Goal: Communication & Community: Answer question/provide support

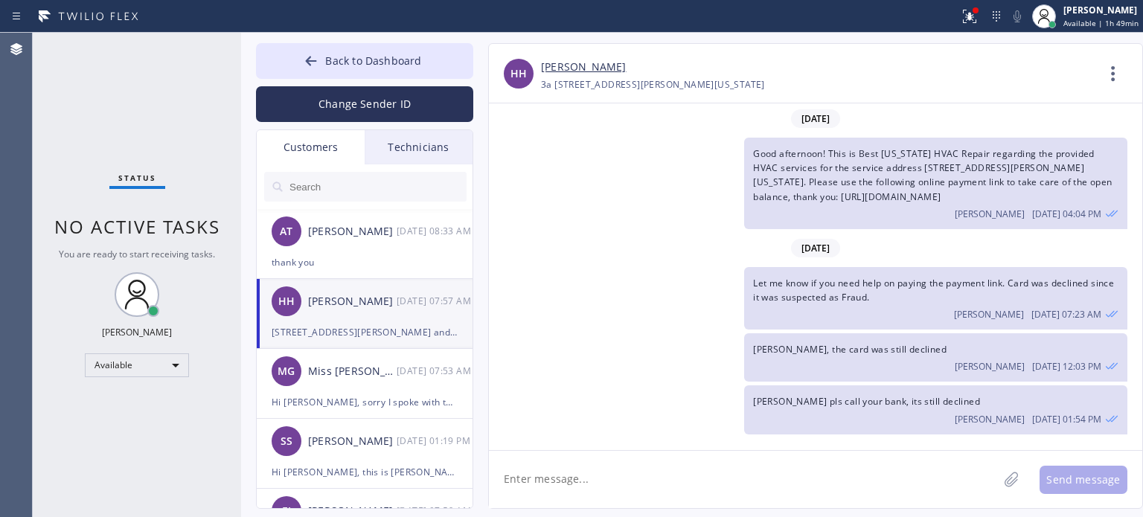
click at [344, 315] on div "HH [PERSON_NAME] [DATE] 07:57 AM" at bounding box center [365, 301] width 217 height 45
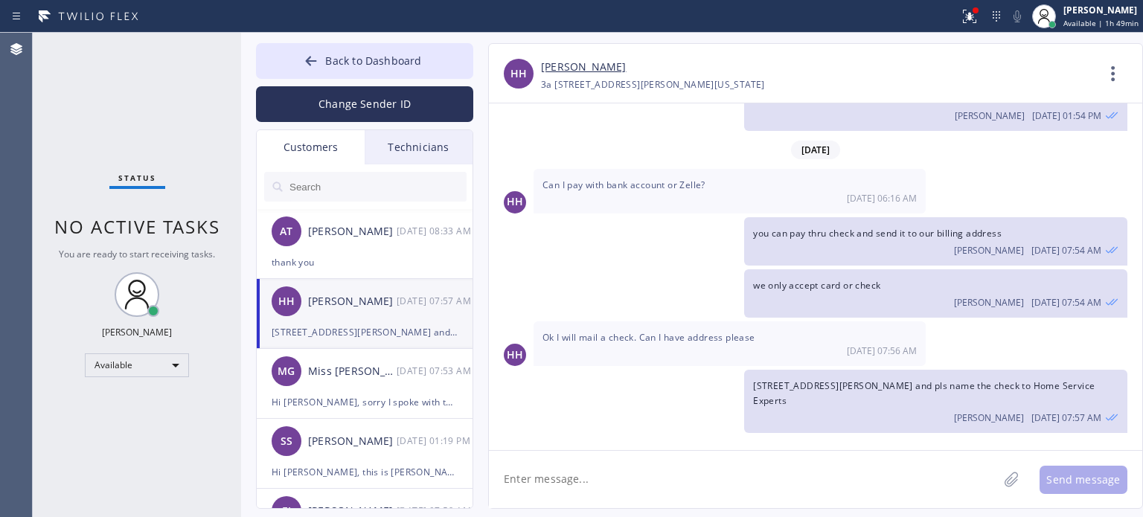
click at [572, 498] on textarea at bounding box center [743, 479] width 509 height 57
type textarea "p"
type textarea "Please inform me if you sent the check already"
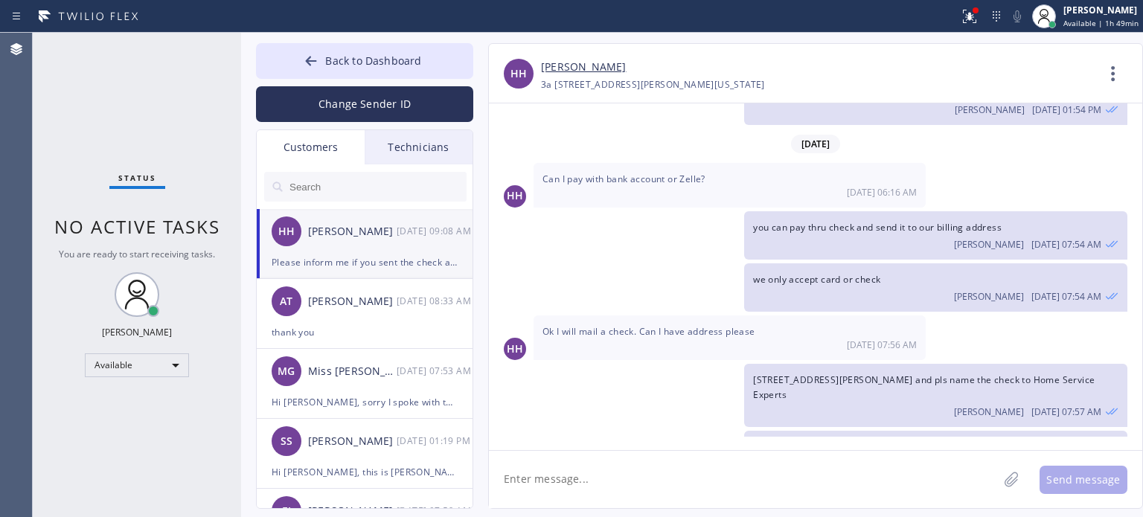
scroll to position [360, 0]
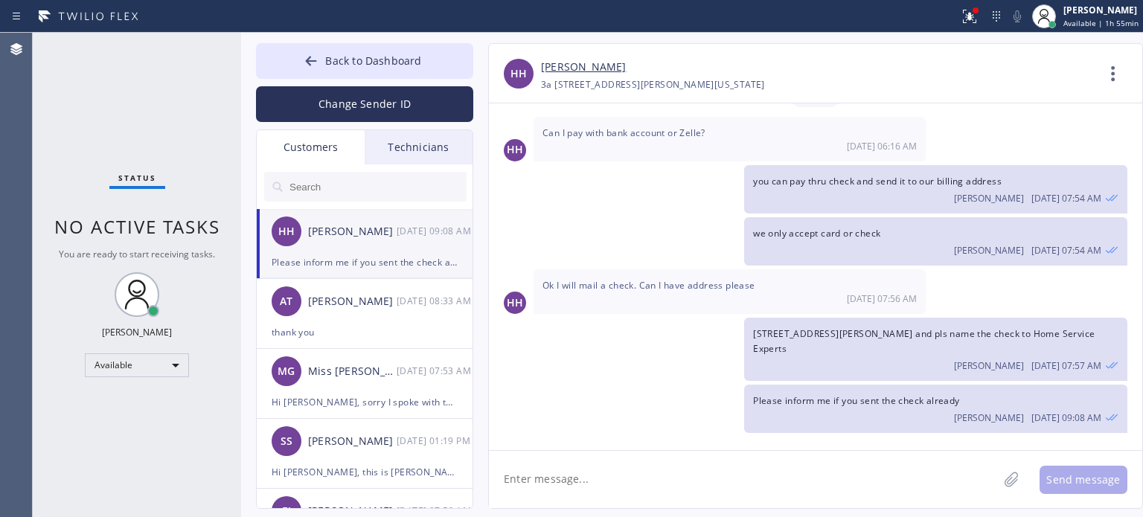
click at [393, 269] on div "Please inform me if you sent the check already" at bounding box center [365, 262] width 186 height 17
drag, startPoint x: 753, startPoint y: 335, endPoint x: 908, endPoint y: 331, distance: 155.5
click at [908, 331] on span "[STREET_ADDRESS][PERSON_NAME] and pls name the check to Home Service Experts" at bounding box center [923, 340] width 341 height 27
copy span "[STREET_ADDRESS][PERSON_NAME]"
click at [417, 60] on span "Back to Dashboard" at bounding box center [373, 61] width 96 height 14
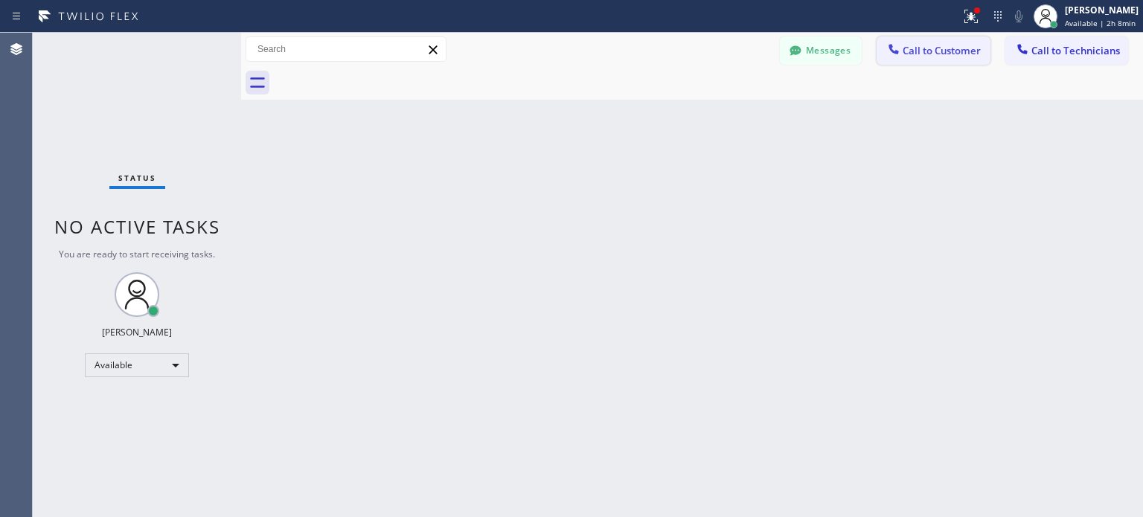
click at [964, 48] on span "Call to Customer" at bounding box center [941, 50] width 78 height 13
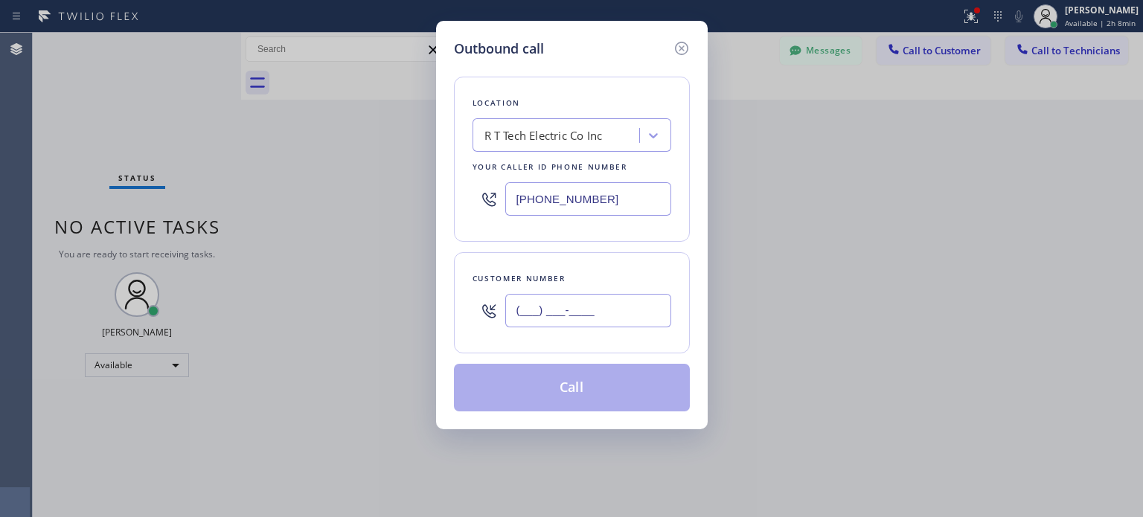
click at [524, 315] on input "(___) ___-____" at bounding box center [588, 310] width 166 height 33
paste input "914) 329-3543"
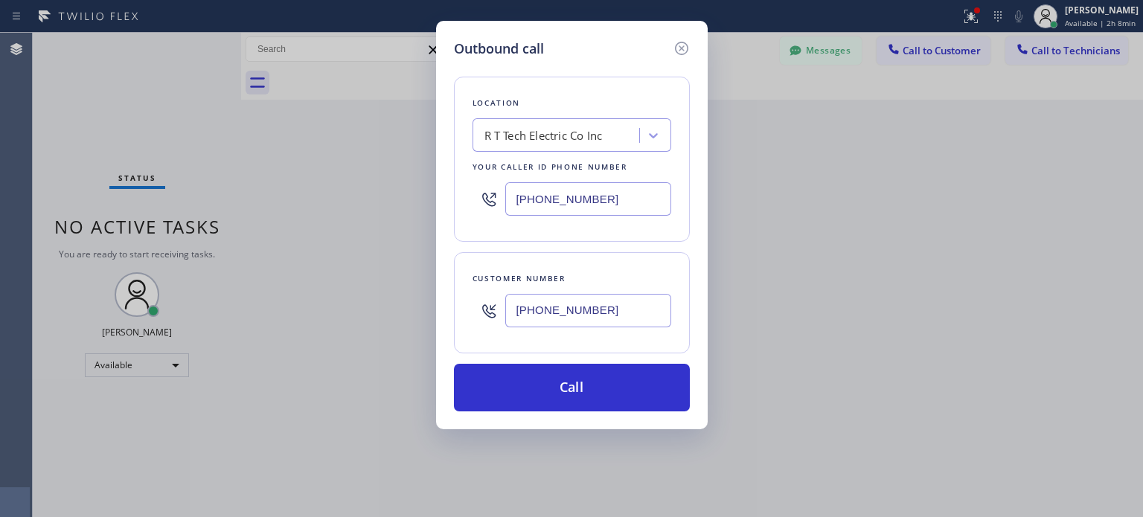
type input "[PHONE_NUMBER]"
click at [555, 202] on input "[PHONE_NUMBER]" at bounding box center [588, 198] width 166 height 33
click at [556, 199] on input "[PHONE_NUMBER]" at bounding box center [588, 198] width 166 height 33
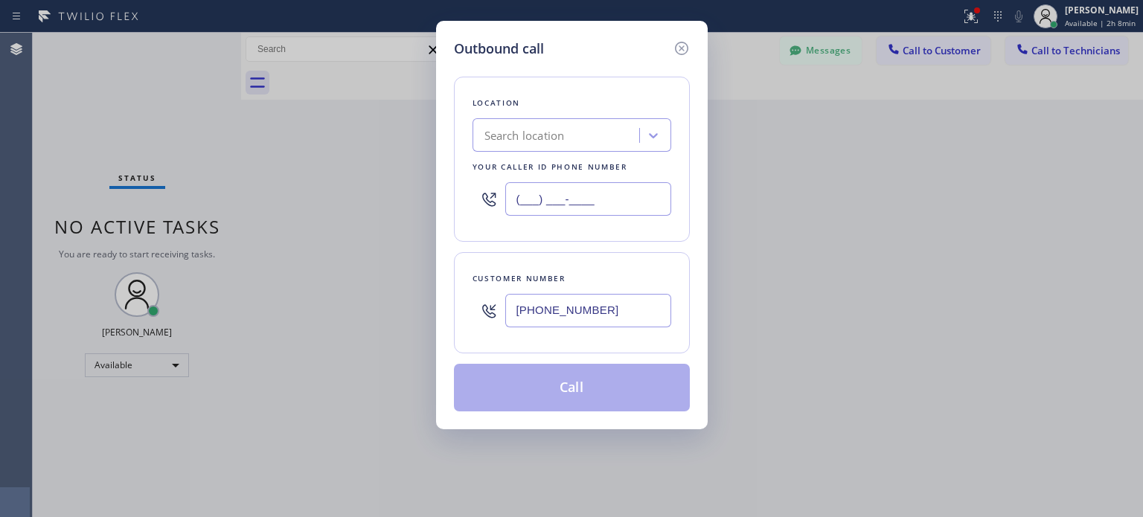
type input "(___) ___-____"
click at [571, 135] on div "Search location" at bounding box center [558, 136] width 162 height 26
paste input "Astoria Top HVAC"
type input "Astoria Top HVAC"
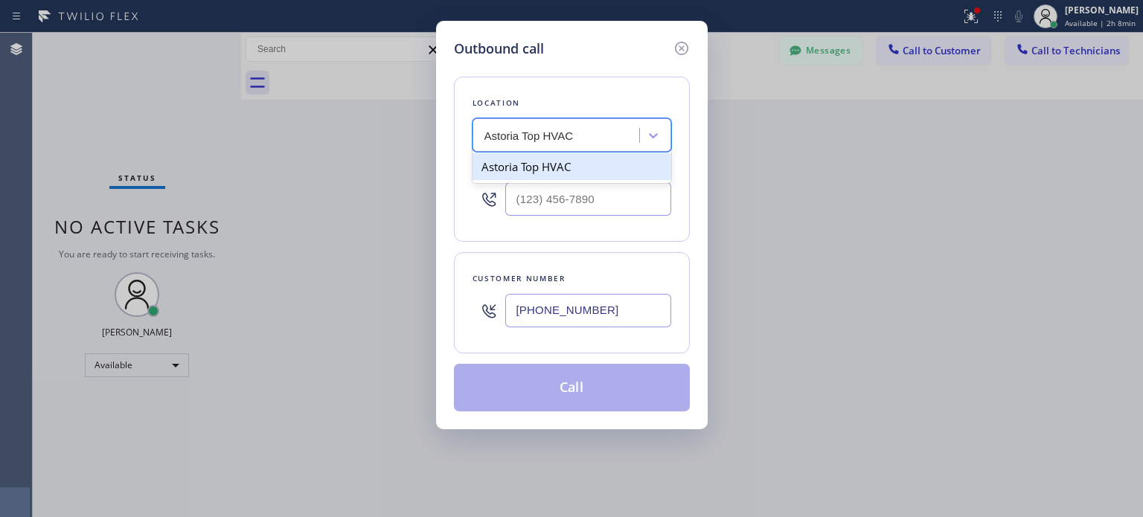
click at [539, 172] on div "Astoria Top HVAC" at bounding box center [571, 166] width 199 height 27
type input "[PHONE_NUMBER]"
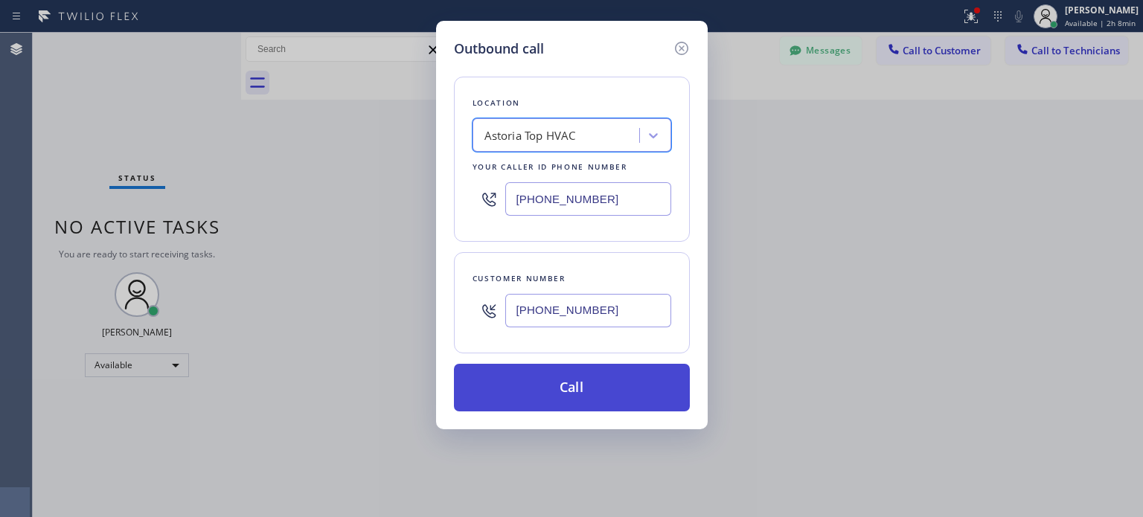
drag, startPoint x: 565, startPoint y: 389, endPoint x: 568, endPoint y: 379, distance: 10.7
click at [566, 389] on button "Call" at bounding box center [572, 388] width 236 height 48
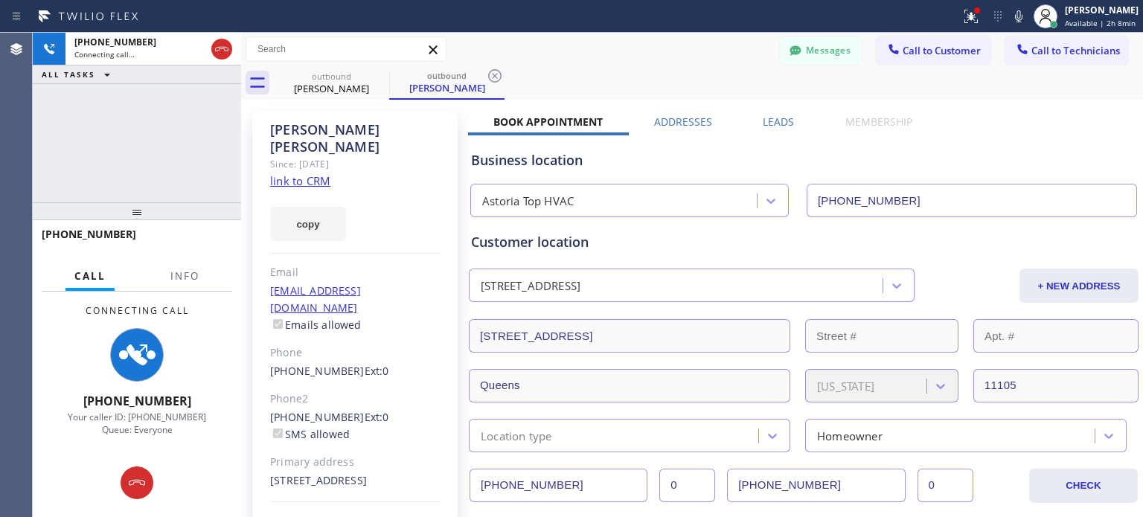
type input "[PHONE_NUMBER]"
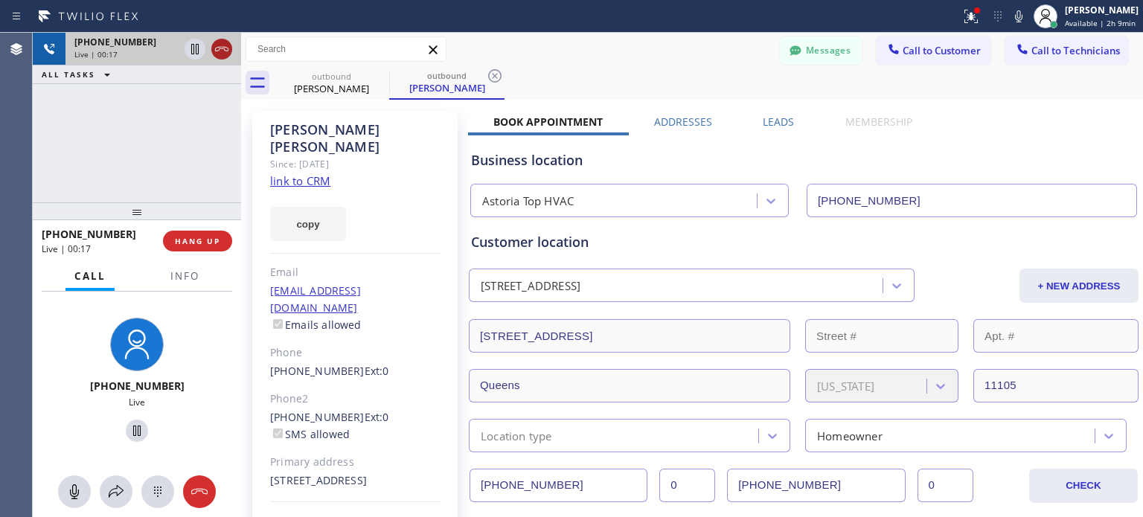
click at [216, 41] on icon at bounding box center [222, 49] width 18 height 18
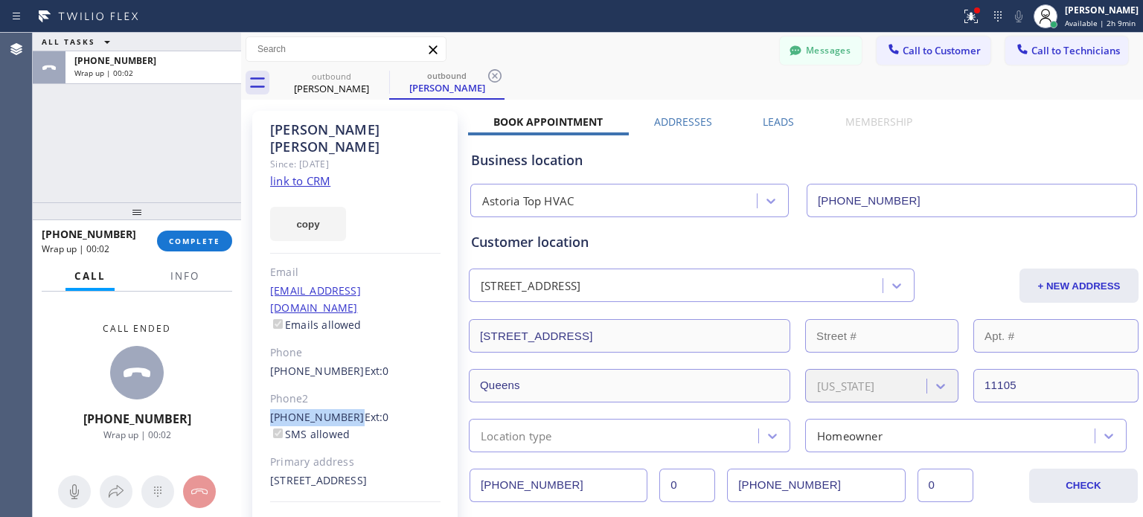
drag, startPoint x: 265, startPoint y: 387, endPoint x: 344, endPoint y: 381, distance: 79.8
click at [344, 381] on div "[PERSON_NAME] Since: [DATE] link to CRM copy Email [EMAIL_ADDRESS][DOMAIN_NAME]…" at bounding box center [354, 341] width 205 height 460
copy link "[PHONE_NUMBER]"
click at [200, 243] on span "COMPLETE" at bounding box center [194, 241] width 51 height 10
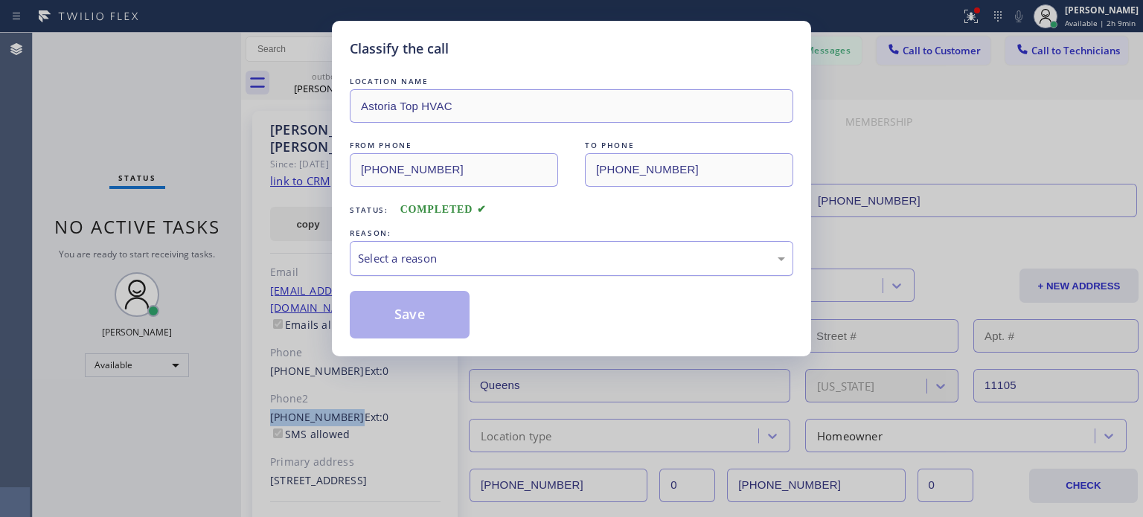
click at [580, 260] on div "Select a reason" at bounding box center [571, 258] width 427 height 17
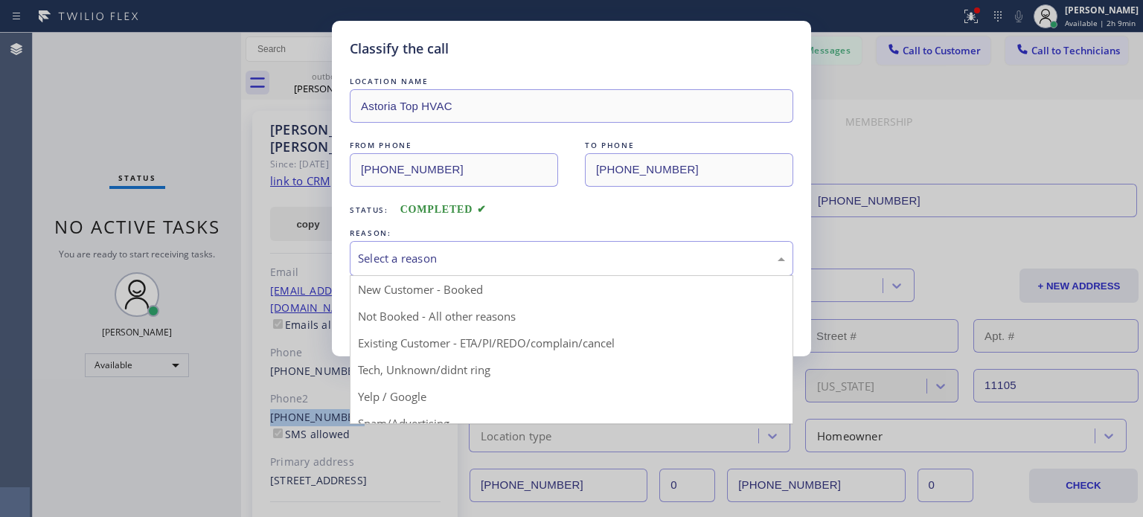
drag, startPoint x: 514, startPoint y: 341, endPoint x: 504, endPoint y: 330, distance: 15.3
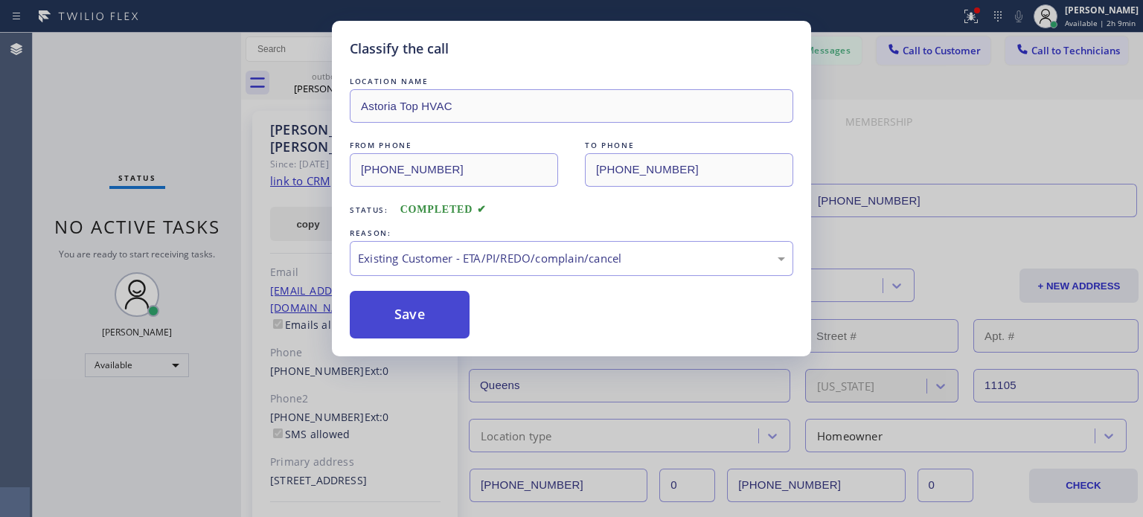
click at [452, 309] on button "Save" at bounding box center [410, 315] width 120 height 48
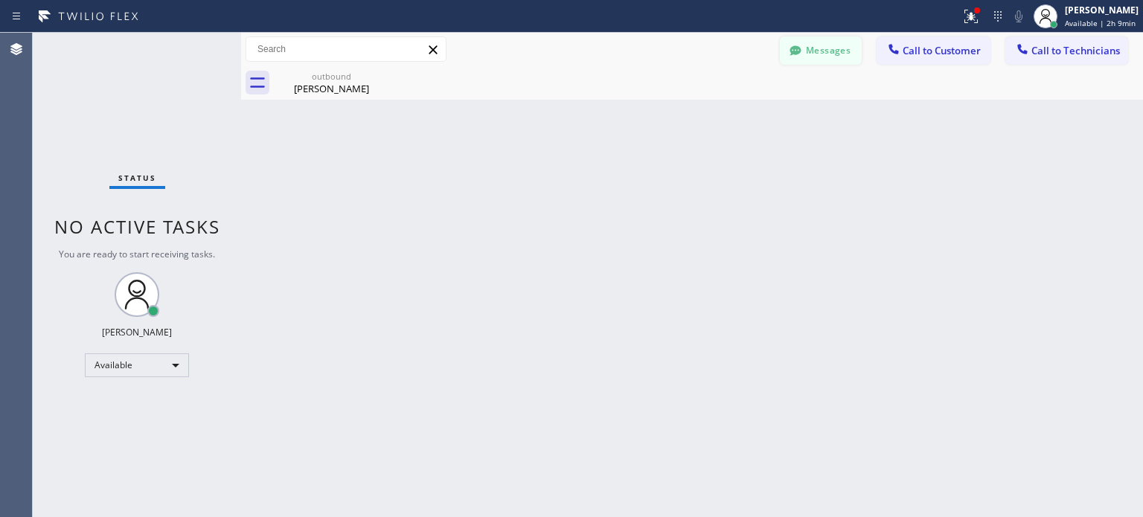
click at [840, 52] on button "Messages" at bounding box center [821, 50] width 82 height 28
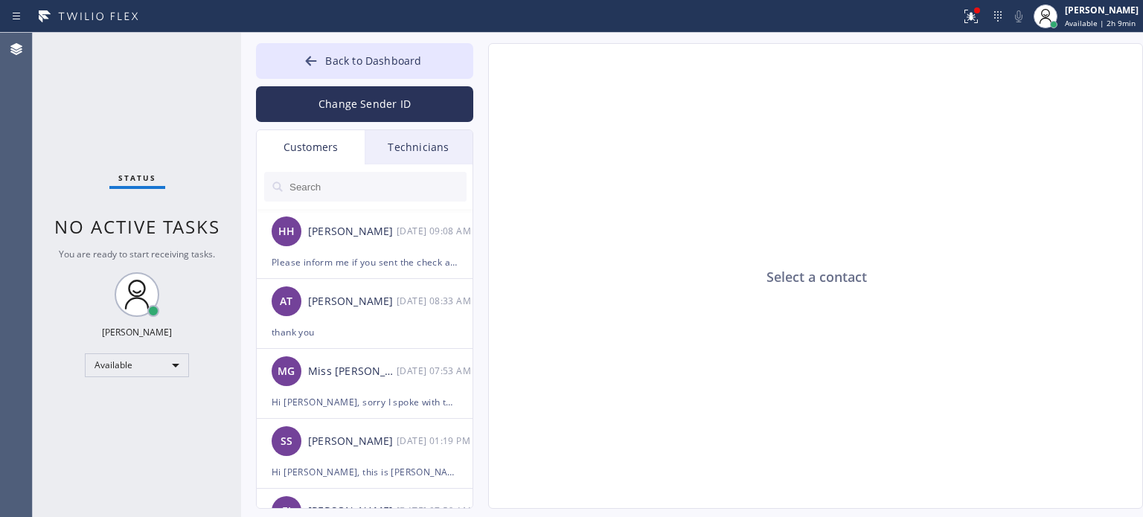
click at [376, 187] on input "text" at bounding box center [377, 187] width 179 height 30
click at [384, 108] on button "Change Sender ID" at bounding box center [364, 104] width 217 height 36
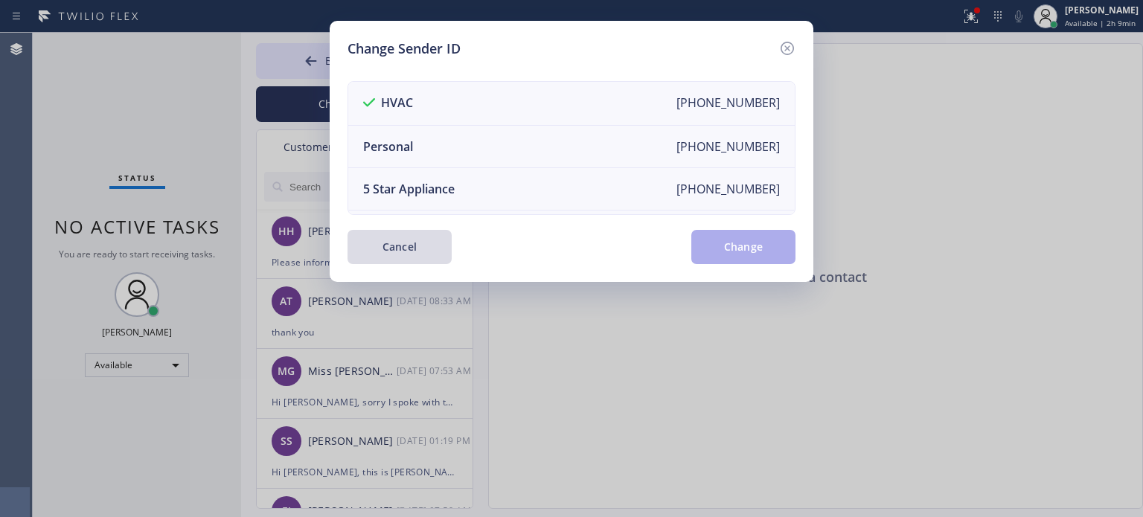
click at [408, 245] on button "Cancel" at bounding box center [399, 247] width 104 height 34
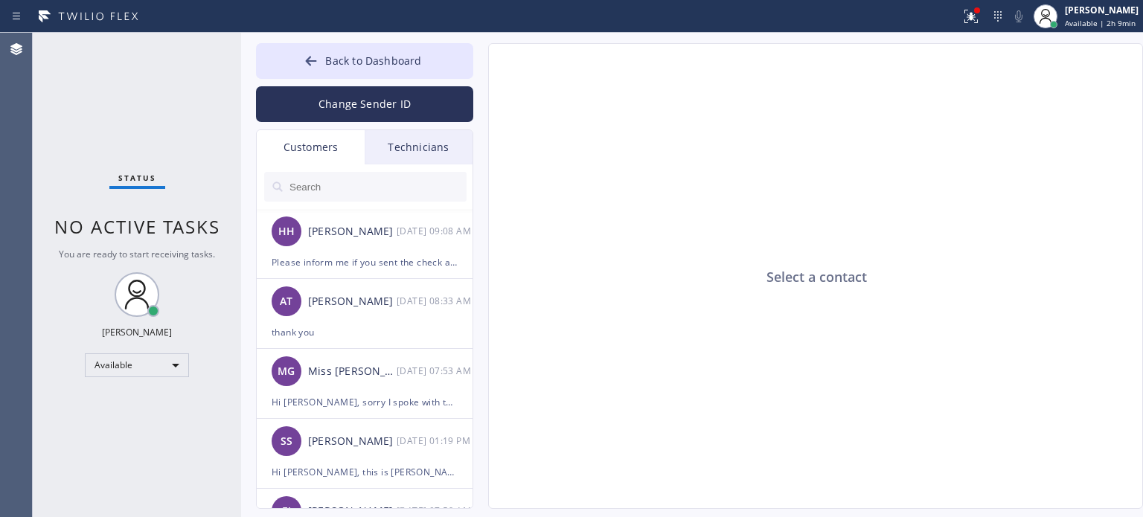
click at [354, 184] on input "text" at bounding box center [377, 187] width 179 height 30
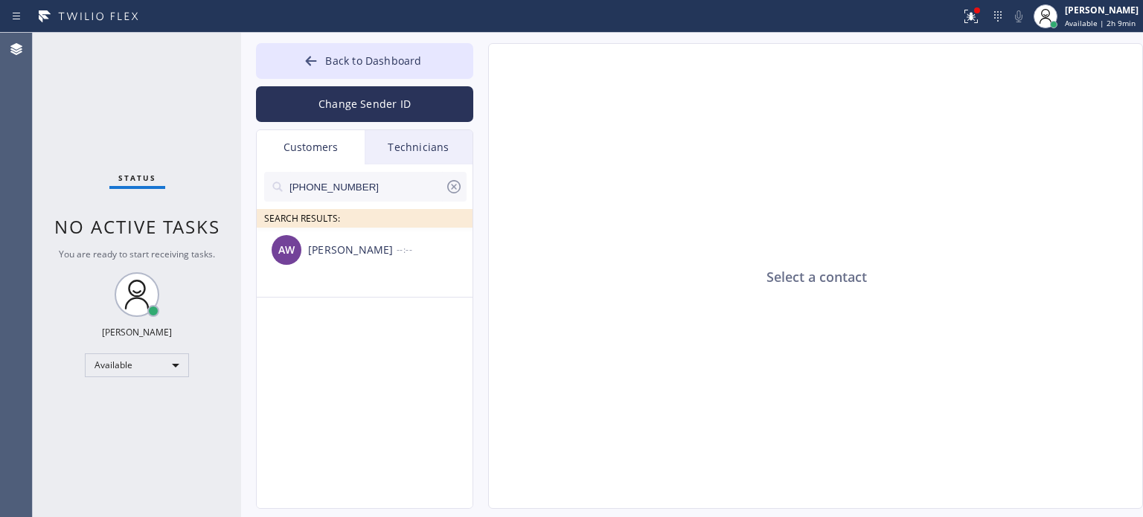
click at [345, 250] on div "[PERSON_NAME]" at bounding box center [352, 250] width 89 height 17
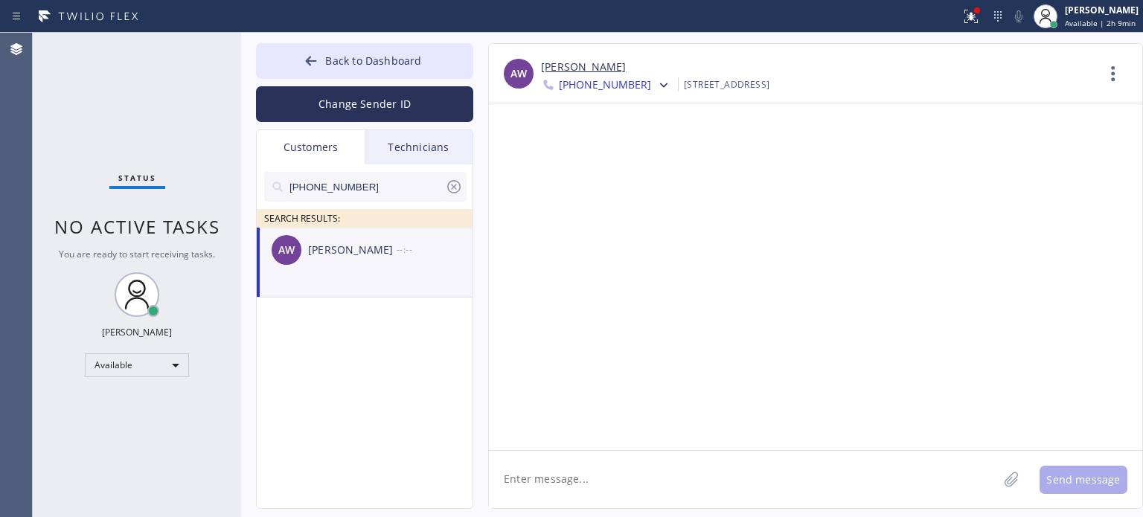
click at [580, 481] on textarea at bounding box center [743, 479] width 509 height 57
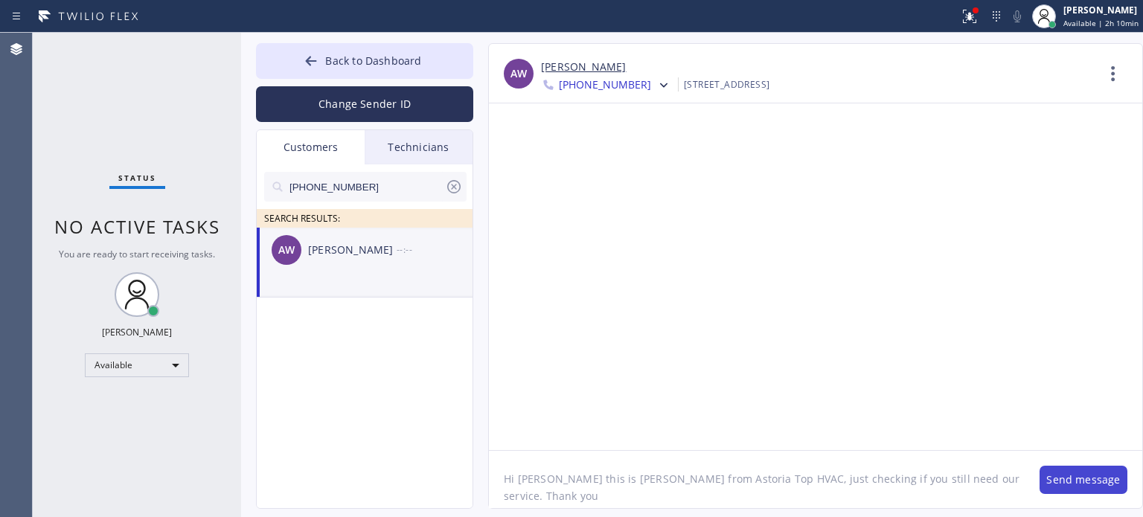
type textarea "Hi [PERSON_NAME] this is [PERSON_NAME] from Astoria Top HVAC, just checking if …"
click at [1088, 470] on button "Send message" at bounding box center [1083, 480] width 88 height 28
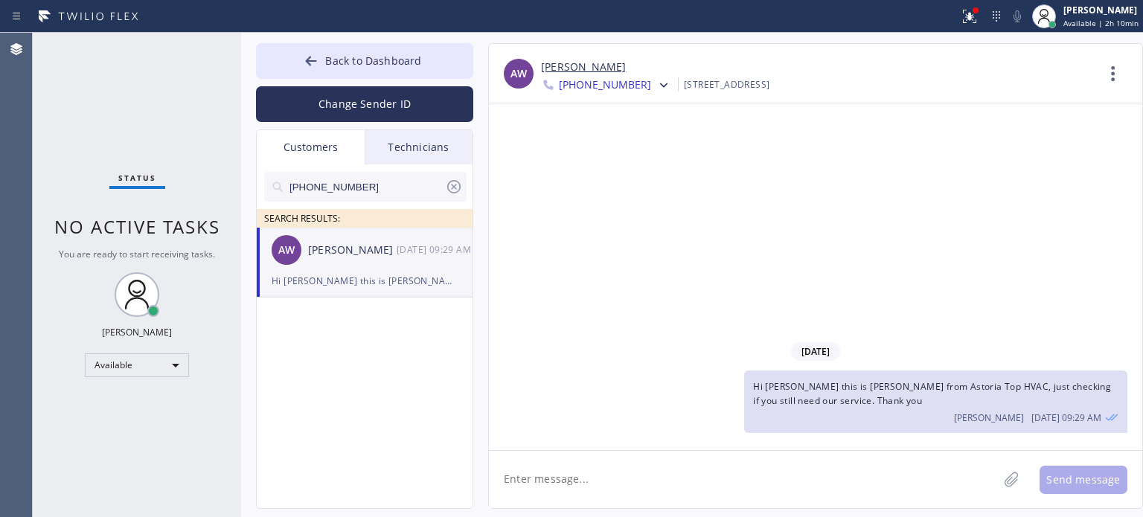
click at [989, 223] on div "[DATE] Hi [PERSON_NAME] this is [PERSON_NAME] from Astoria Top HVAC, just check…" at bounding box center [815, 276] width 653 height 347
click at [440, 53] on button "Back to Dashboard" at bounding box center [364, 61] width 217 height 36
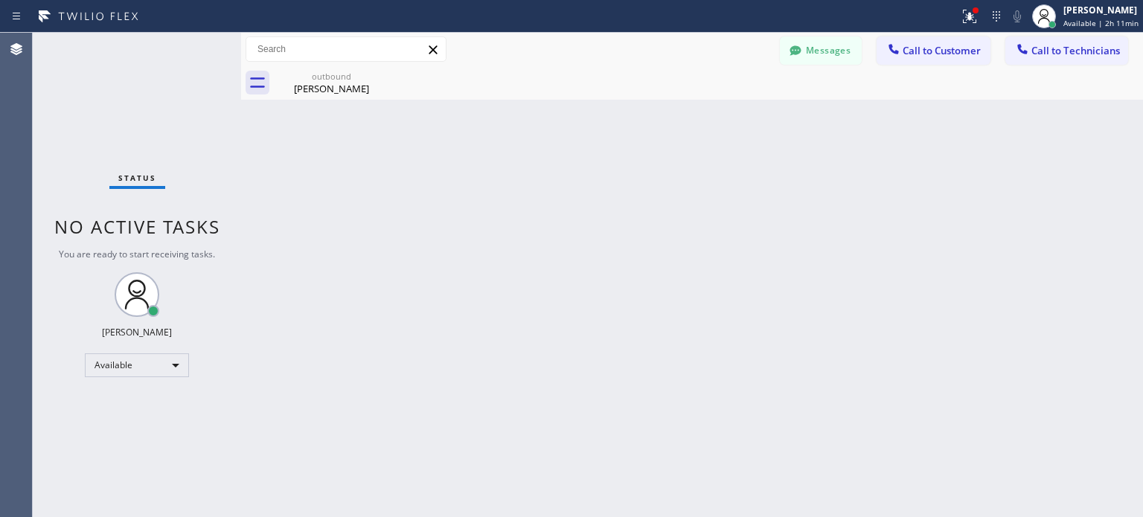
click at [943, 57] on span "Call to Customer" at bounding box center [941, 50] width 78 height 13
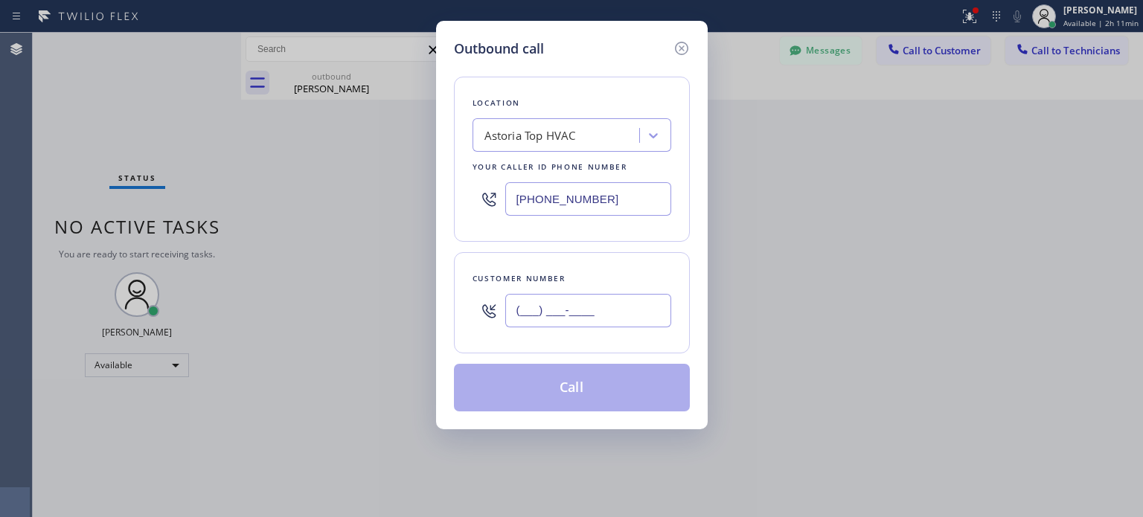
click at [574, 312] on input "(___) ___-____" at bounding box center [588, 310] width 166 height 33
paste input "862) 703-6439"
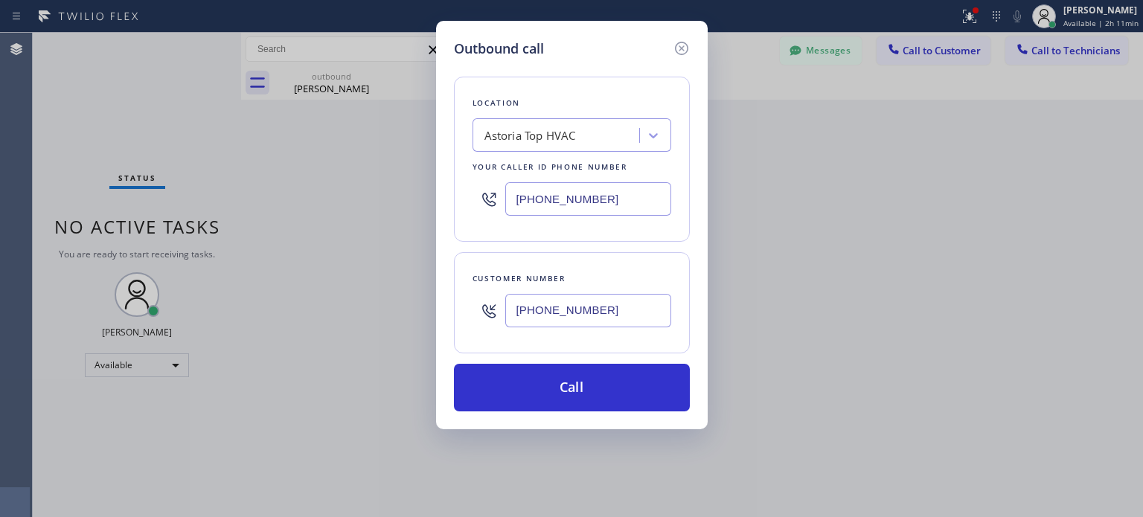
type input "[PHONE_NUMBER]"
click at [535, 194] on input "[PHONE_NUMBER]" at bounding box center [588, 198] width 166 height 33
click at [535, 193] on input "[PHONE_NUMBER]" at bounding box center [588, 198] width 166 height 33
click at [535, 191] on input "[PHONE_NUMBER]" at bounding box center [588, 198] width 166 height 33
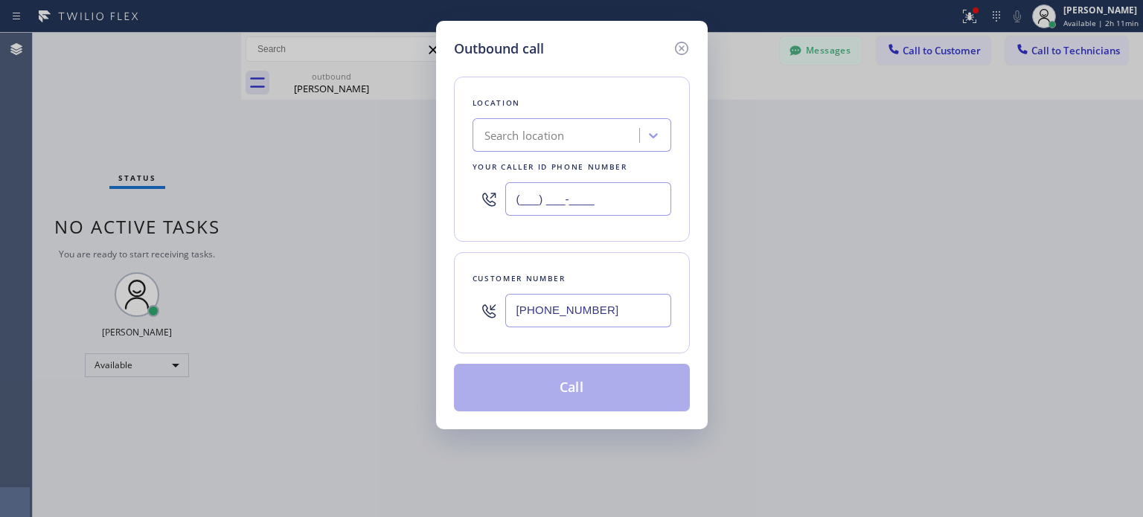
type input "(___) ___-____"
click at [522, 135] on div "Search location" at bounding box center [524, 135] width 80 height 17
paste input "East Coast Electric Inc"
type input "East Coast Electric Inc"
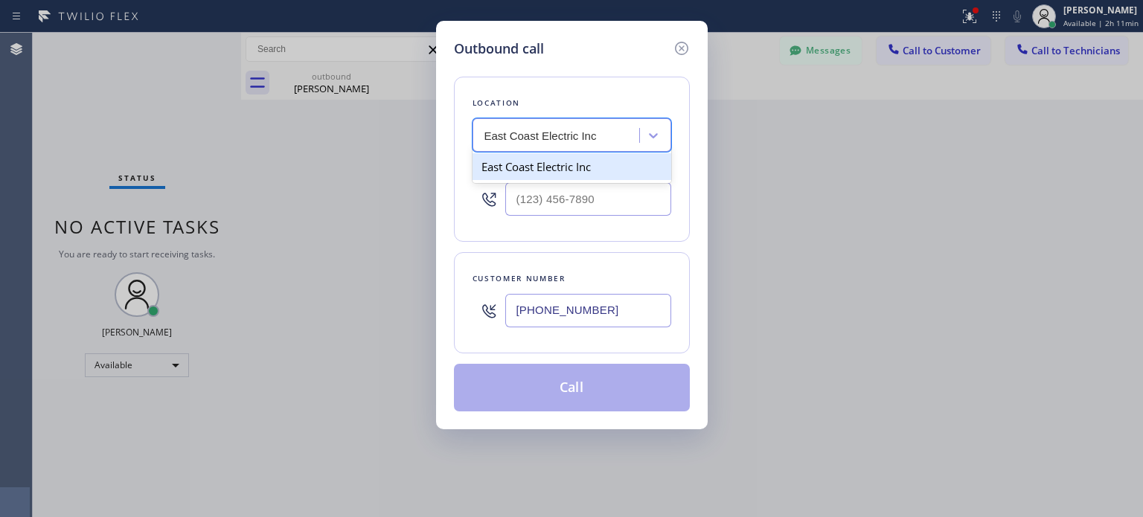
click at [536, 174] on div "East Coast Electric Inc" at bounding box center [571, 166] width 199 height 27
type input "[PHONE_NUMBER]"
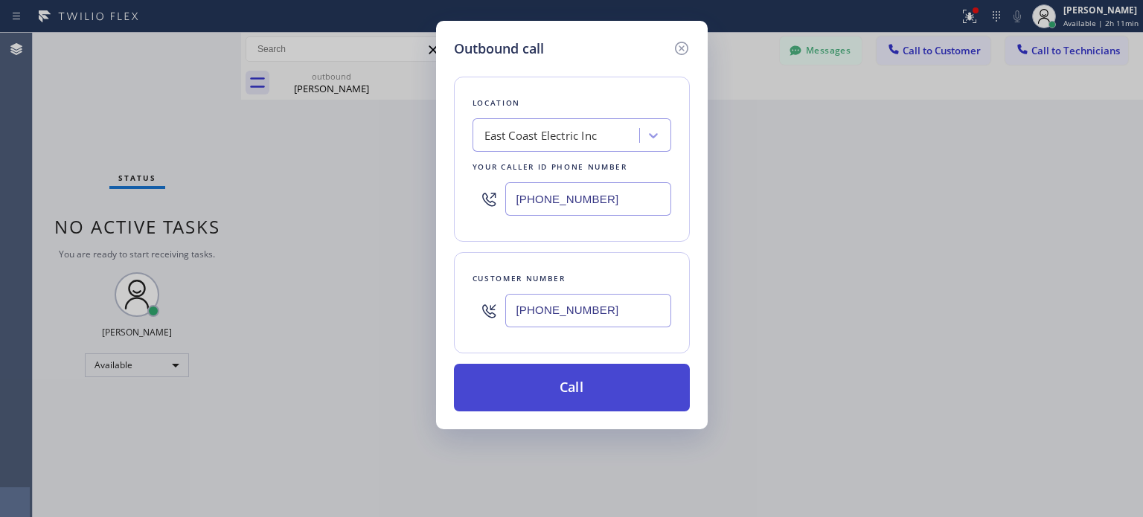
click at [563, 375] on button "Call" at bounding box center [572, 388] width 236 height 48
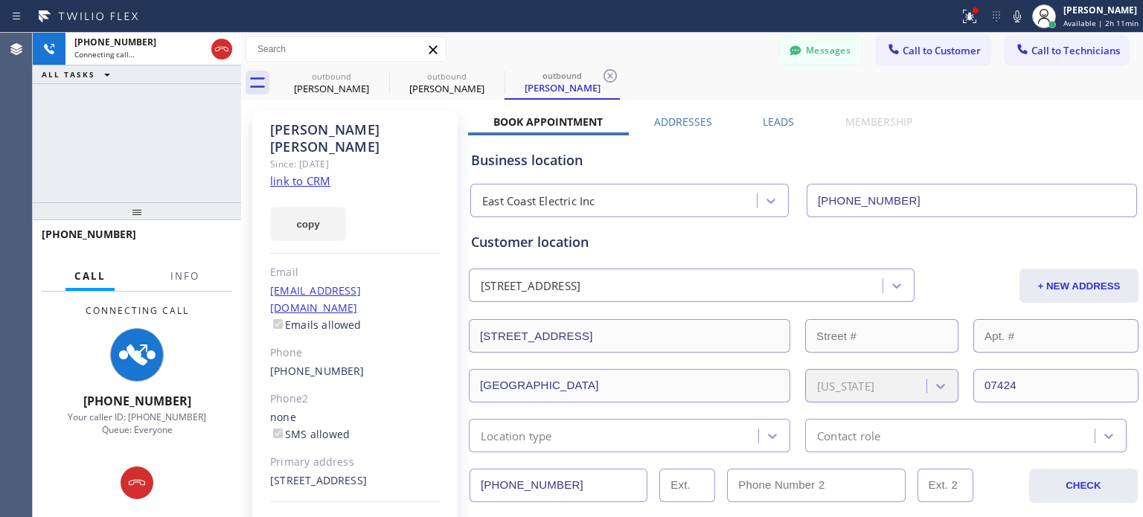
type input "[PHONE_NUMBER]"
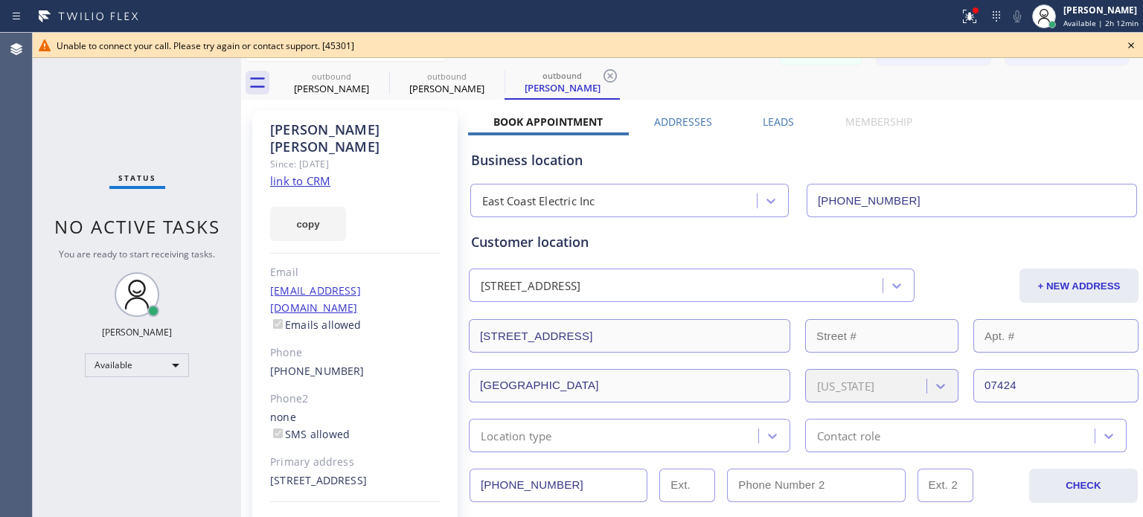
click at [878, 96] on div "outbound [PERSON_NAME] outbound [PERSON_NAME] outbound [PERSON_NAME]" at bounding box center [708, 82] width 869 height 33
drag, startPoint x: 259, startPoint y: 346, endPoint x: 270, endPoint y: 343, distance: 11.5
click at [270, 343] on div "[PERSON_NAME] Since: [DATE] link to CRM copy Email [EMAIL_ADDRESS][DOMAIN_NAME]…" at bounding box center [354, 341] width 205 height 460
copy div "[PHONE_NUMBER]"
click at [1128, 47] on icon at bounding box center [1131, 45] width 6 height 6
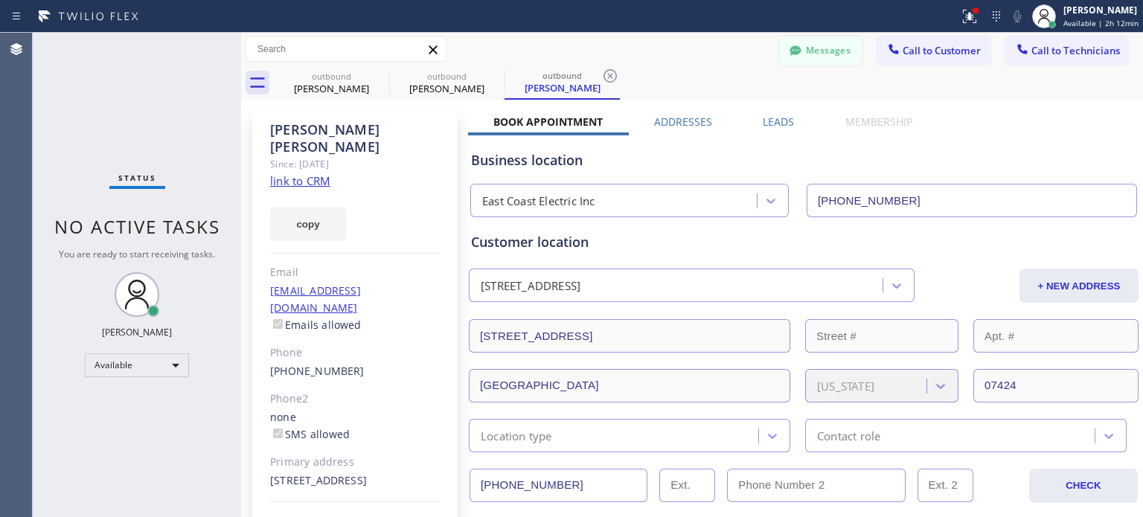
click at [828, 55] on button "Messages" at bounding box center [821, 50] width 82 height 28
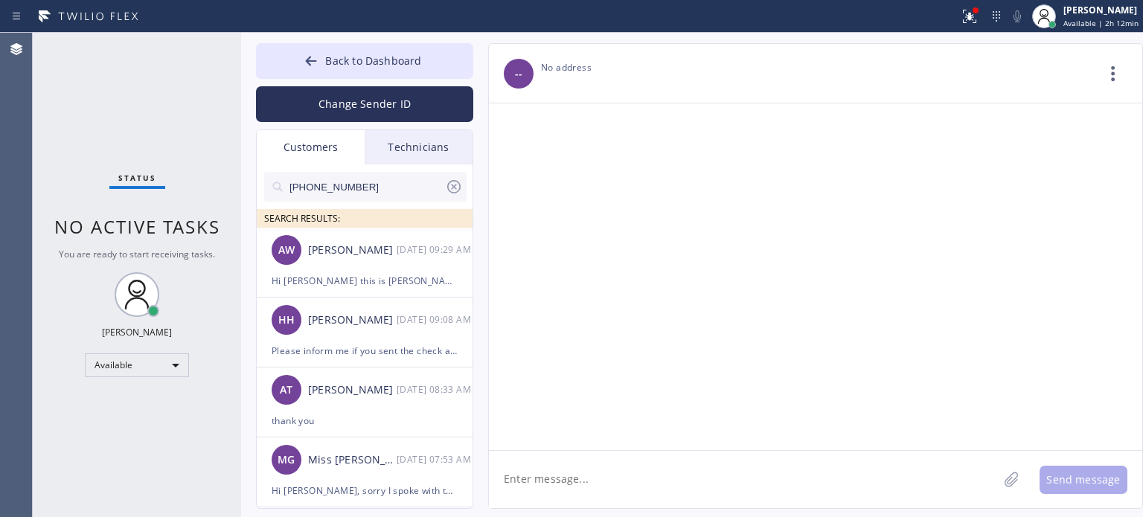
click at [365, 182] on input "[PHONE_NUMBER]" at bounding box center [366, 187] width 157 height 30
click at [364, 181] on input "[PHONE_NUMBER]" at bounding box center [366, 187] width 157 height 30
paste input "862) 703-6439"
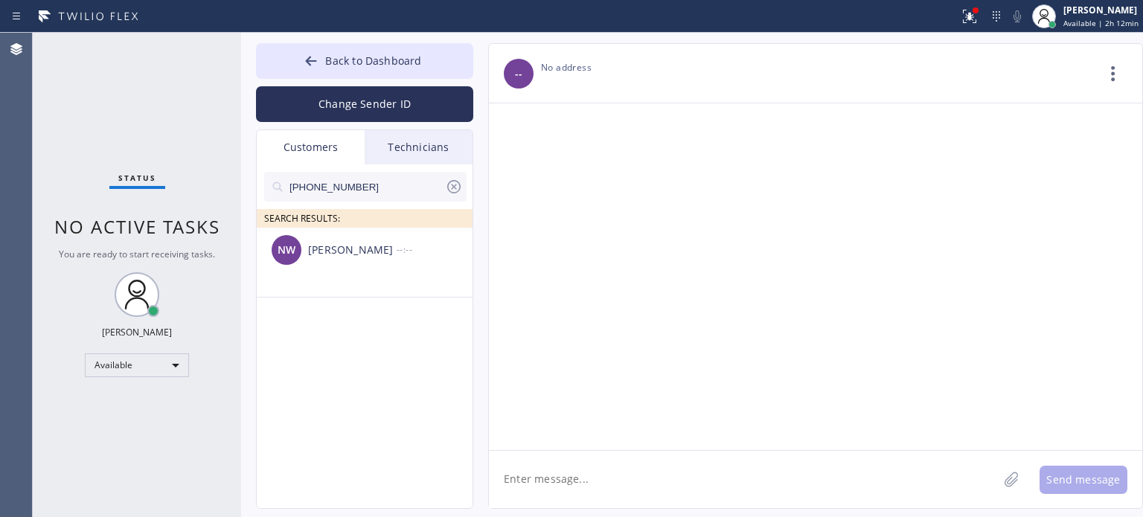
type input "[PHONE_NUMBER]"
click at [336, 254] on div "[PERSON_NAME]" at bounding box center [352, 250] width 89 height 17
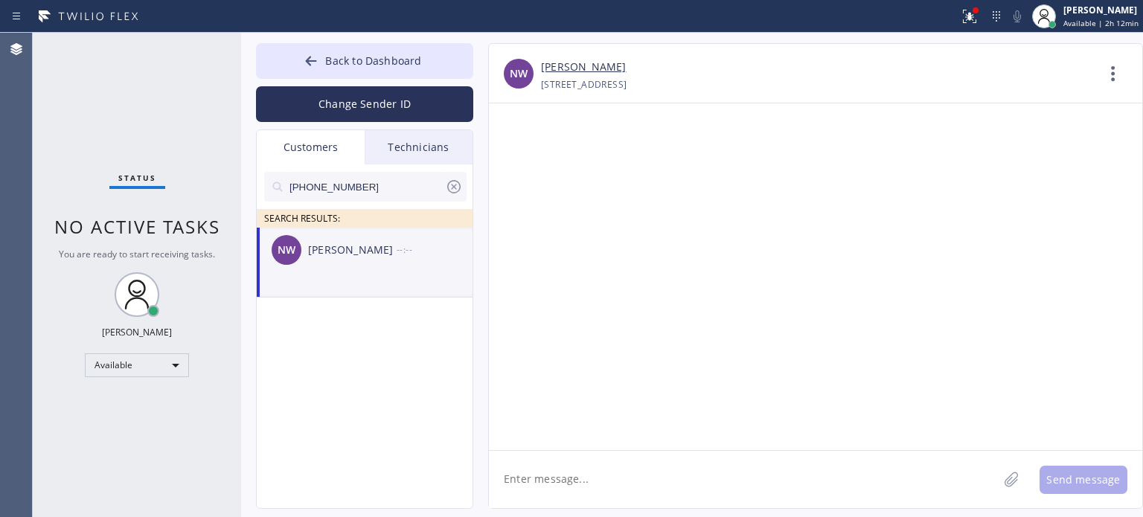
click at [539, 487] on textarea at bounding box center [743, 479] width 509 height 57
paste textarea "East Coast Electric Inc"
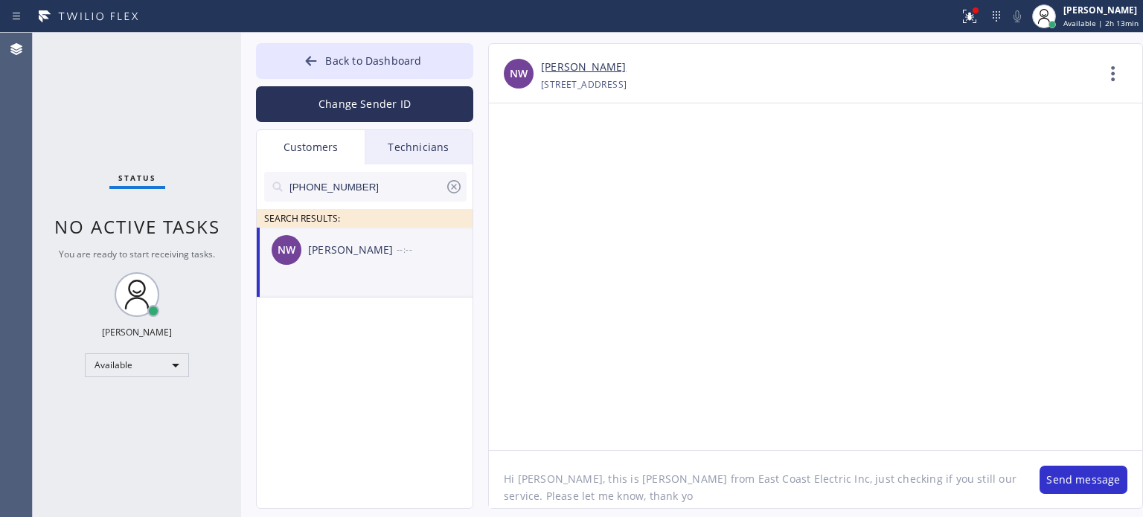
type textarea "Hi [PERSON_NAME], this is [PERSON_NAME] from East Coast Electric Inc, just chec…"
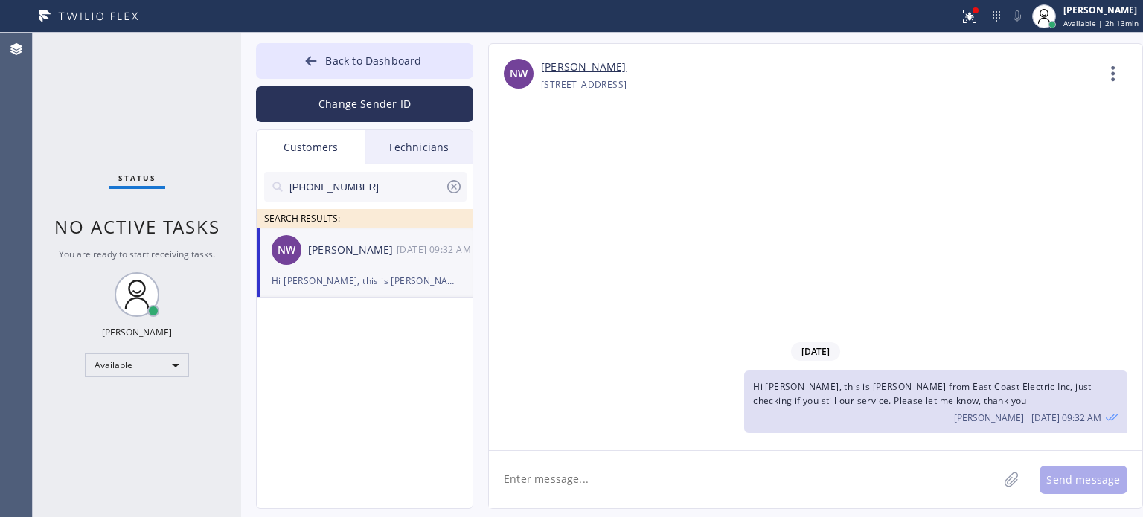
type textarea "w"
click at [886, 298] on div "[DATE] Hi [PERSON_NAME], this is [PERSON_NAME] from East Coast Electric Inc, ju…" at bounding box center [815, 276] width 653 height 347
